Goal: Check status: Check status

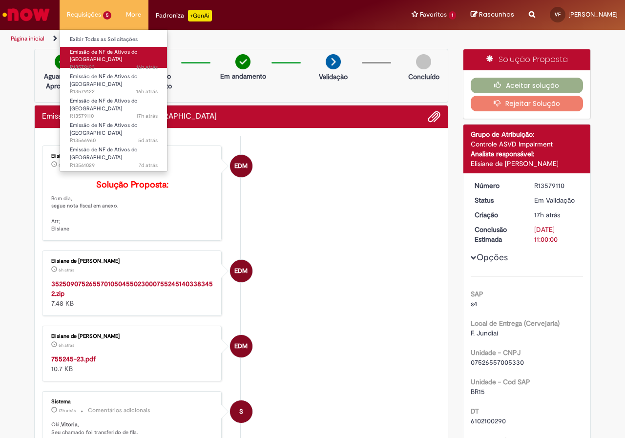
click at [89, 47] on link "Emissão de NF de Ativos do ASVD 16h atrás 16 horas atrás R13579123" at bounding box center [113, 57] width 107 height 21
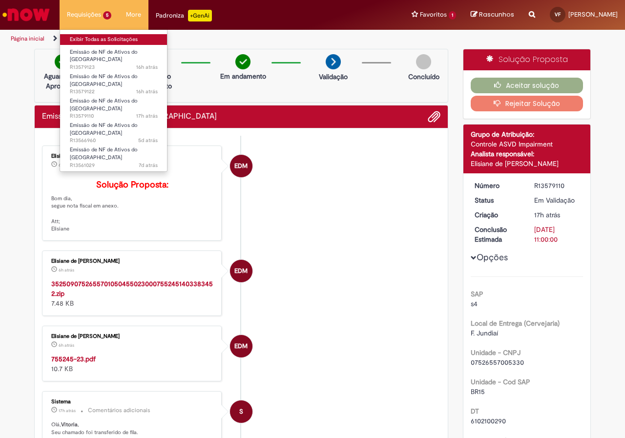
click at [90, 38] on link "Exibir Todas as Solicitações" at bounding box center [113, 39] width 107 height 11
click at [94, 39] on link "Exibir Todas as Solicitações" at bounding box center [113, 39] width 107 height 11
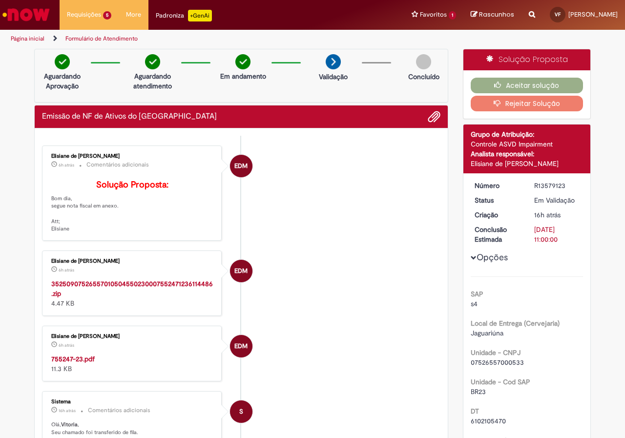
click at [28, 18] on img "Ir para a Homepage" at bounding box center [26, 15] width 50 height 20
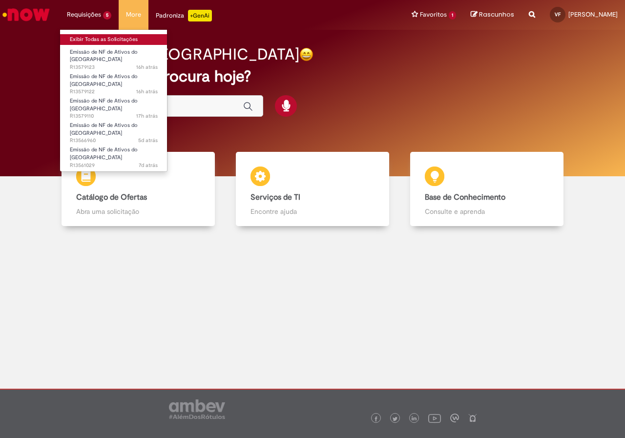
click at [96, 38] on link "Exibir Todas as Solicitações" at bounding box center [113, 39] width 107 height 11
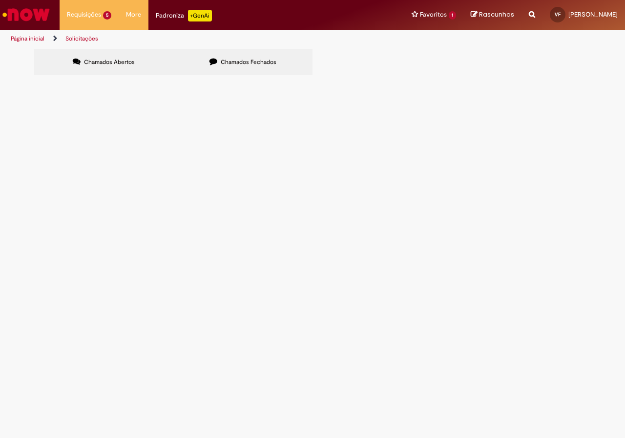
click at [277, 70] on label "Chamados Fechados" at bounding box center [242, 62] width 139 height 26
